Goal: Information Seeking & Learning: Learn about a topic

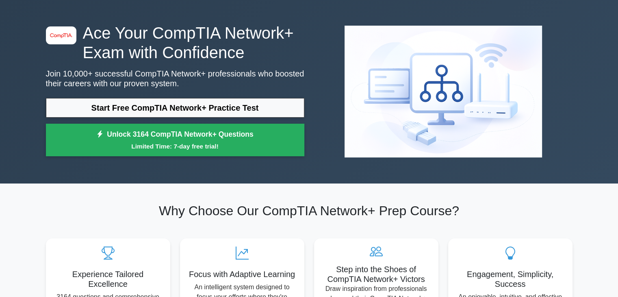
scroll to position [41, 0]
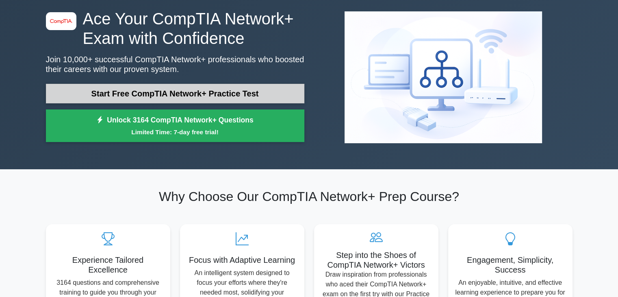
click at [241, 88] on link "Start Free CompTIA Network+ Practice Test" at bounding box center [175, 93] width 258 height 19
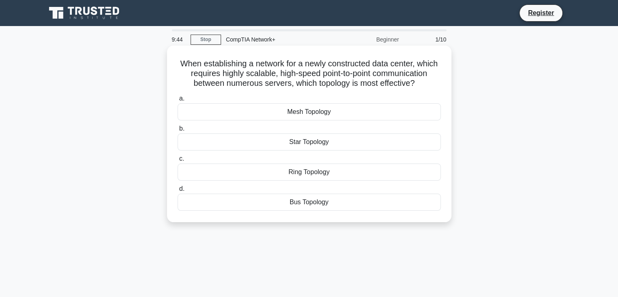
click at [305, 142] on div "Star Topology" at bounding box center [309, 141] width 263 height 17
click at [178, 131] on input "b. Star Topology" at bounding box center [178, 128] width 0 height 5
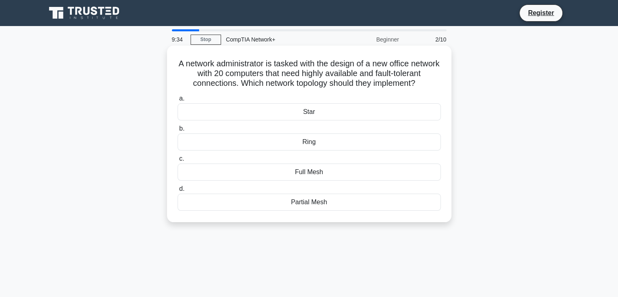
click at [314, 150] on div "Ring" at bounding box center [309, 141] width 263 height 17
click at [178, 131] on input "b. Ring" at bounding box center [178, 128] width 0 height 5
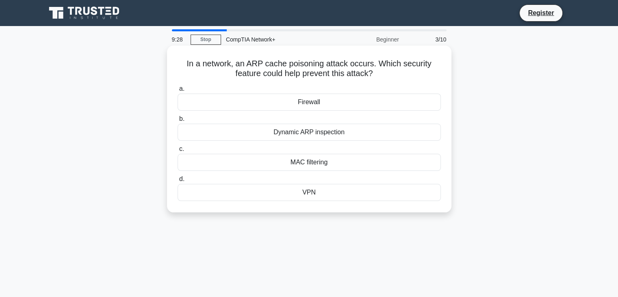
click at [323, 134] on div "Dynamic ARP inspection" at bounding box center [309, 131] width 263 height 17
click at [178, 121] on input "b. Dynamic ARP inspection" at bounding box center [178, 118] width 0 height 5
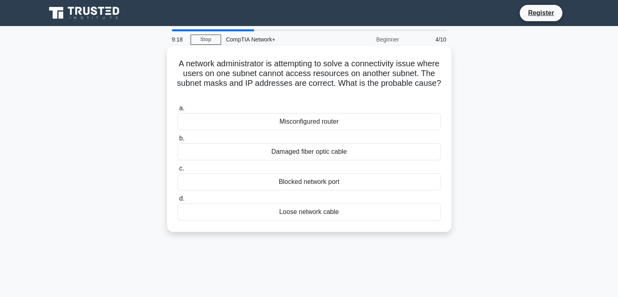
click at [320, 127] on div "Misconfigured router" at bounding box center [309, 121] width 263 height 17
click at [178, 111] on input "a. Misconfigured router" at bounding box center [178, 108] width 0 height 5
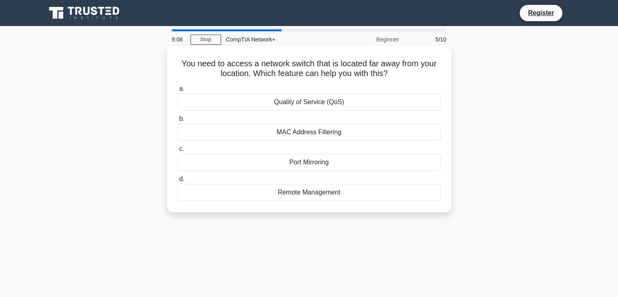
click at [320, 189] on div "Remote Management" at bounding box center [309, 192] width 263 height 17
click at [178, 182] on input "d. Remote Management" at bounding box center [178, 178] width 0 height 5
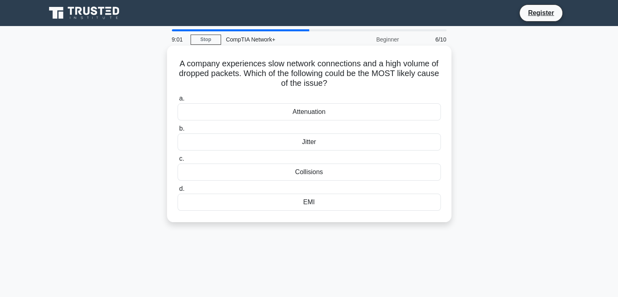
click at [315, 174] on div "Collisions" at bounding box center [309, 171] width 263 height 17
click at [178, 161] on input "c. Collisions" at bounding box center [178, 158] width 0 height 5
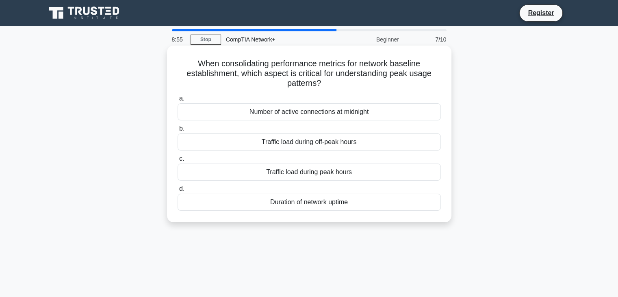
click at [327, 190] on label "d. Duration of network uptime" at bounding box center [309, 197] width 263 height 27
click at [178, 190] on input "d. Duration of network uptime" at bounding box center [178, 188] width 0 height 5
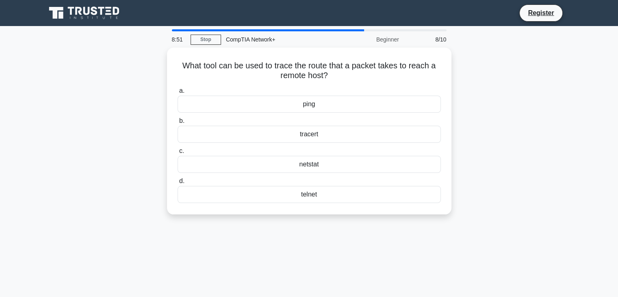
click at [325, 199] on div "telnet" at bounding box center [309, 194] width 263 height 17
click at [178, 184] on input "d. telnet" at bounding box center [178, 180] width 0 height 5
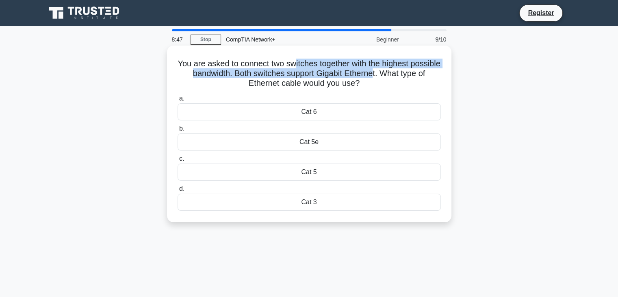
drag, startPoint x: 310, startPoint y: 62, endPoint x: 394, endPoint y: 71, distance: 84.2
click at [394, 71] on h5 "You are asked to connect two switches together with the highest possible bandwi…" at bounding box center [309, 73] width 265 height 30
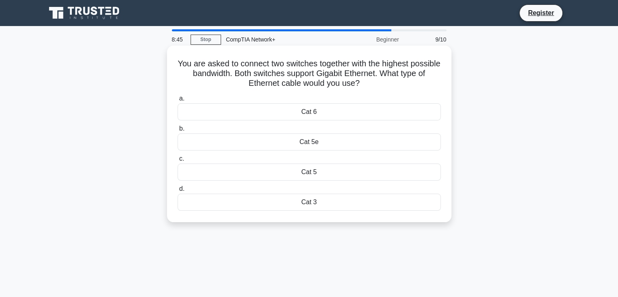
click at [320, 113] on div "Cat 6" at bounding box center [309, 111] width 263 height 17
click at [178, 101] on input "a. Cat 6" at bounding box center [178, 98] width 0 height 5
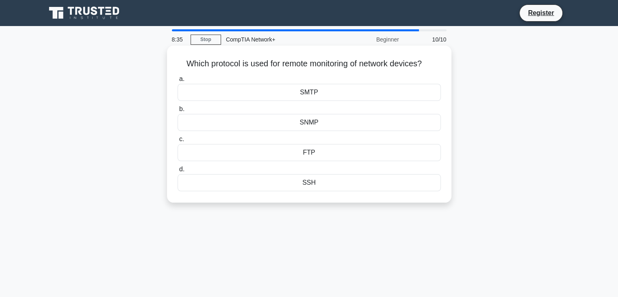
click at [312, 125] on div "SNMP" at bounding box center [309, 122] width 263 height 17
click at [178, 112] on input "b. SNMP" at bounding box center [178, 108] width 0 height 5
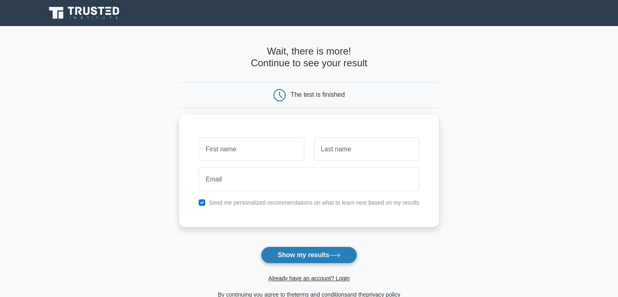
click at [325, 258] on button "Show my results" at bounding box center [309, 254] width 96 height 17
click at [307, 210] on div "Send me personalized recommendations on what to learn next based on my results" at bounding box center [309, 169] width 260 height 112
